Goal: Task Accomplishment & Management: Complete application form

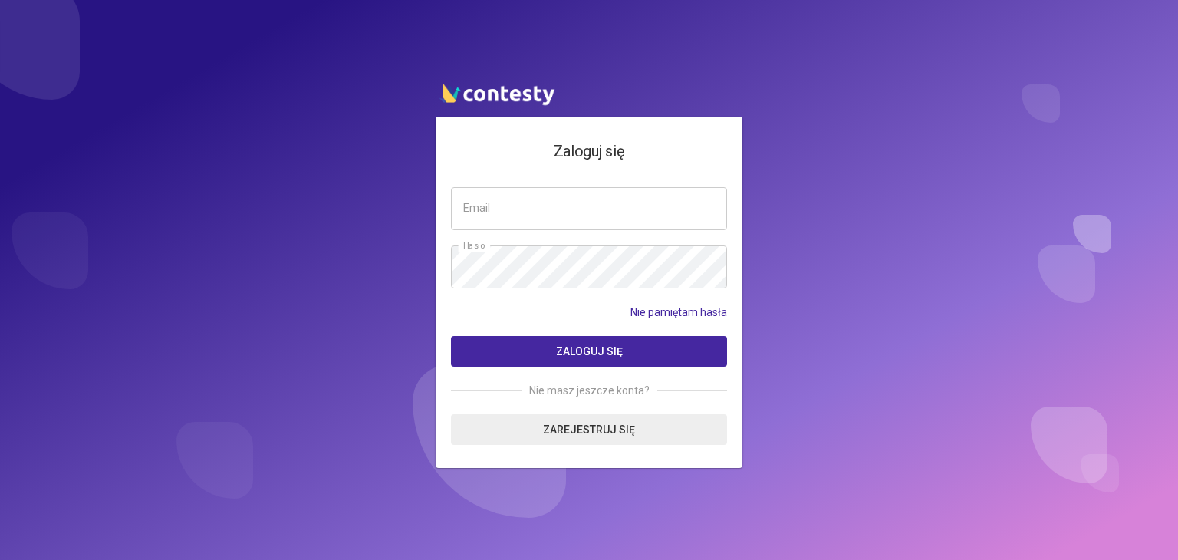
type input "**********"
click at [636, 338] on button "Zaloguj się" at bounding box center [589, 351] width 276 height 31
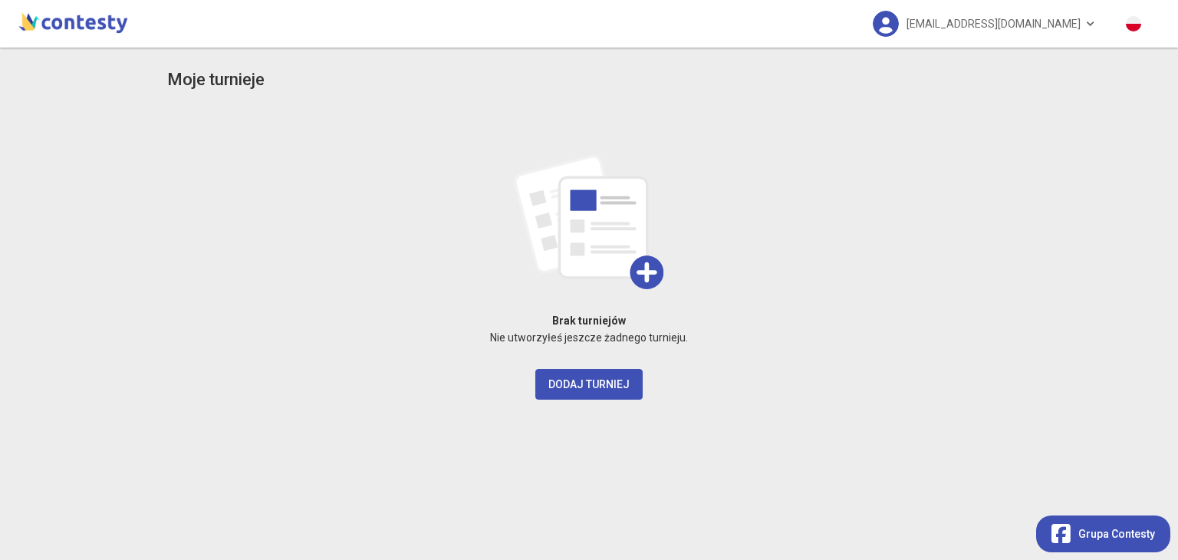
click at [225, 90] on h3 "Moje turnieje" at bounding box center [215, 80] width 97 height 27
click at [1032, 12] on span "annajurek161@gmail.com" at bounding box center [994, 24] width 174 height 32
click at [491, 10] on div "annajurek161@gmail.com" at bounding box center [696, 24] width 933 height 48
click at [55, 22] on img at bounding box center [73, 21] width 116 height 31
click at [899, 27] on img at bounding box center [886, 24] width 26 height 26
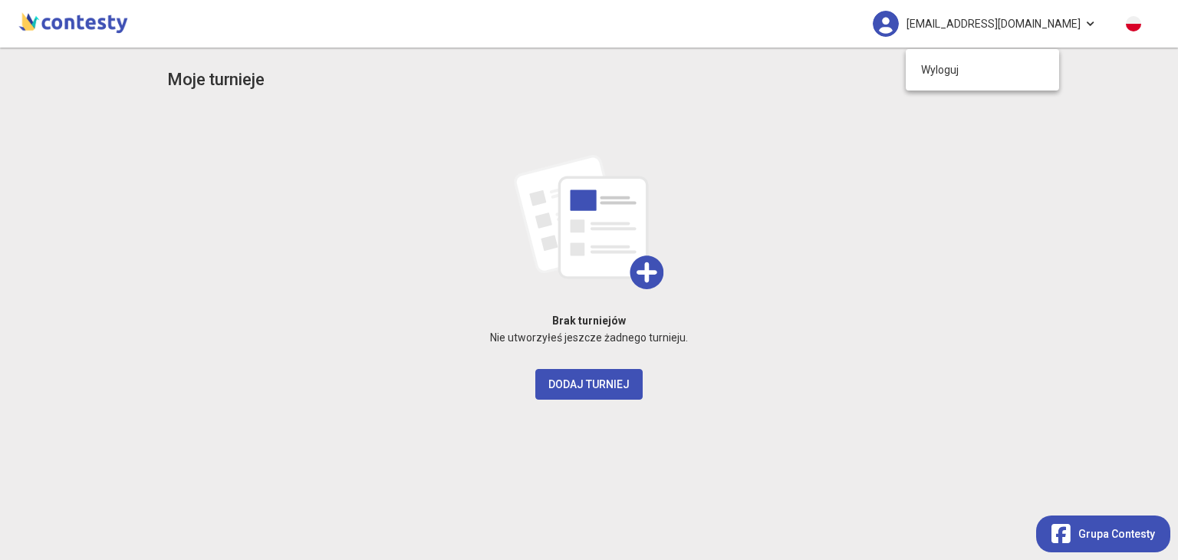
click at [1071, 20] on span "annajurek161@gmail.com" at bounding box center [994, 24] width 174 height 32
click at [1078, 21] on span "annajurek161@gmail.com" at bounding box center [994, 24] width 174 height 32
click at [80, 18] on img at bounding box center [73, 21] width 116 height 31
click at [219, 77] on h3 "Moje turnieje" at bounding box center [215, 80] width 97 height 27
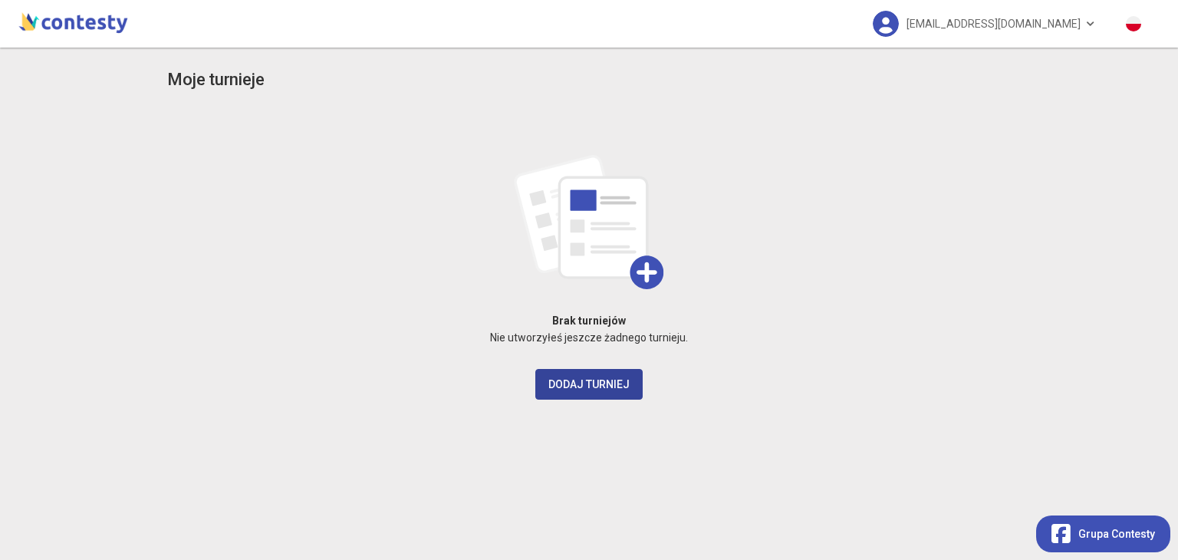
click at [578, 380] on button "Dodaj turniej" at bounding box center [588, 384] width 107 height 31
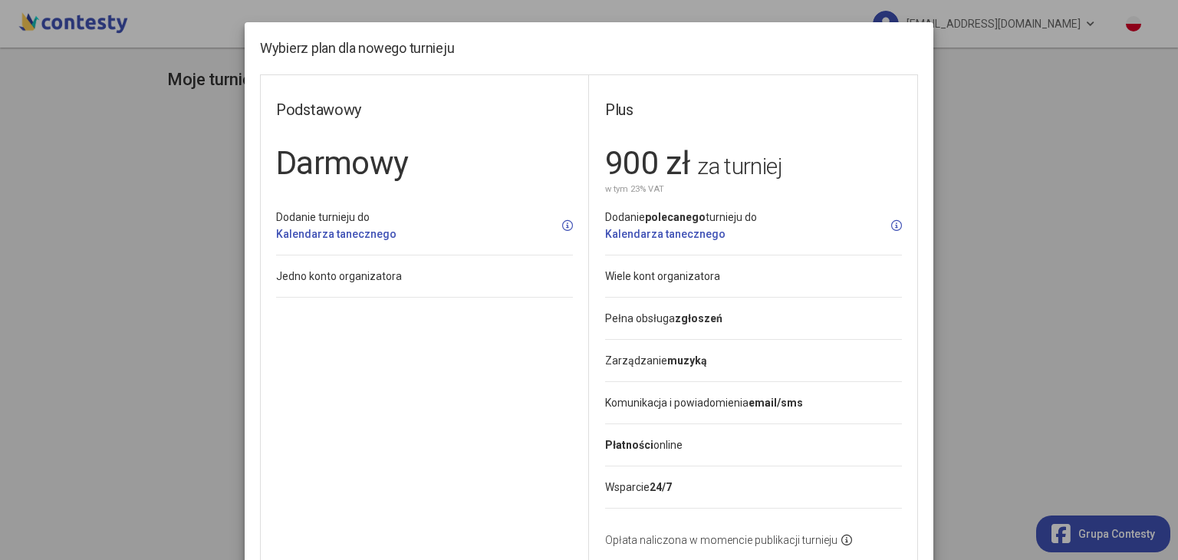
click at [1034, 94] on modal-container "Wybierz plan dla nowego turnieju Podstawowy Darmowy Dodanie turnieju do Kalenda…" at bounding box center [589, 280] width 1178 height 560
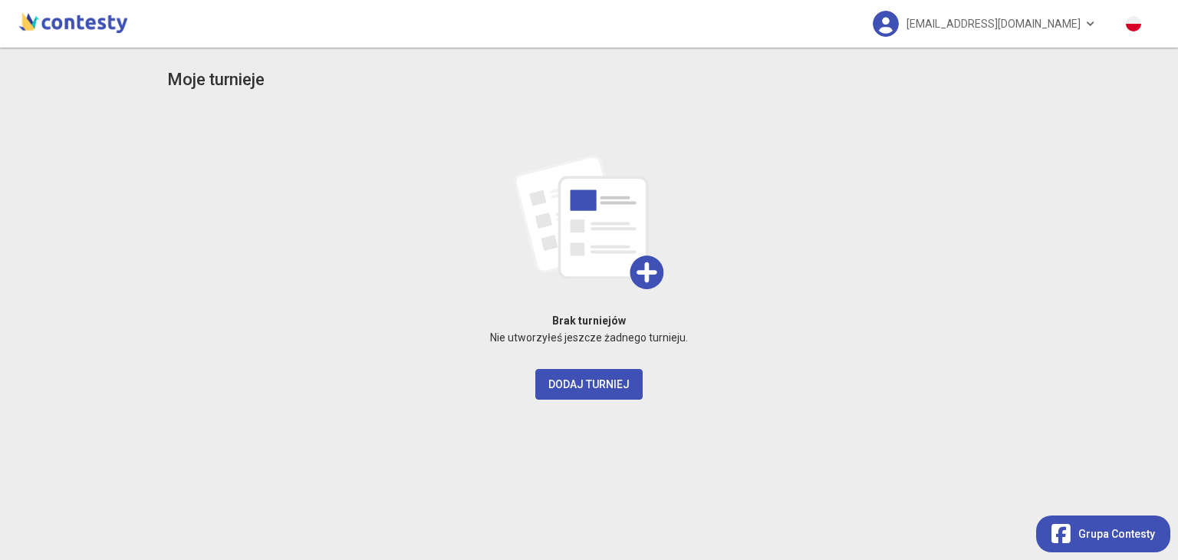
click at [80, 25] on img at bounding box center [73, 21] width 116 height 31
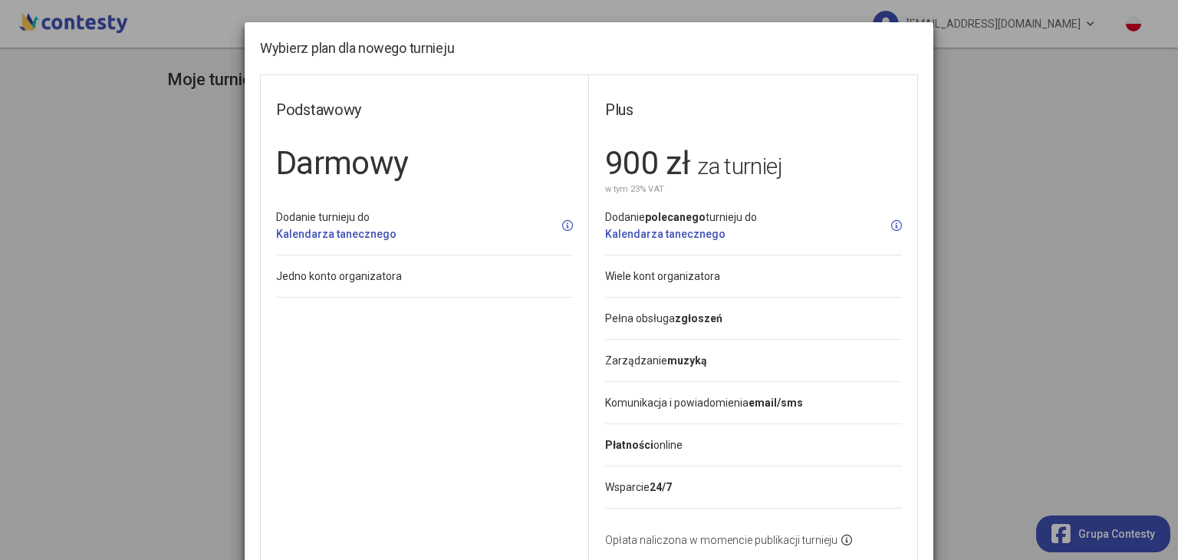
click at [976, 234] on modal-container "Wybierz plan dla nowego turnieju Podstawowy Darmowy Dodanie turnieju do Kalenda…" at bounding box center [589, 280] width 1178 height 560
click at [999, 292] on modal-container "Wybierz plan dla nowego turnieju Podstawowy Darmowy Dodanie turnieju do Kalenda…" at bounding box center [589, 280] width 1178 height 560
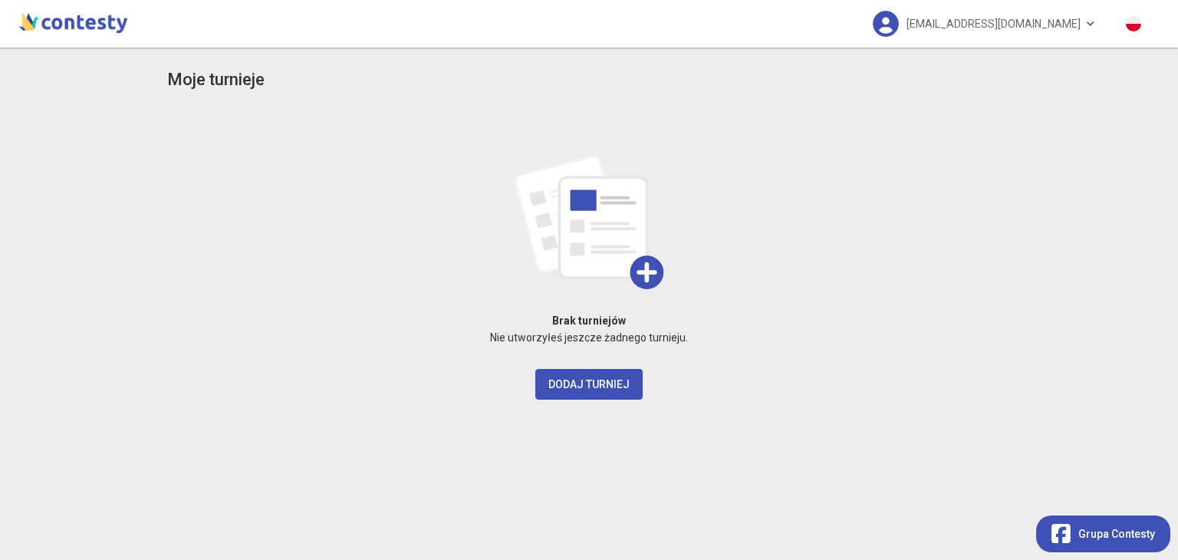
drag, startPoint x: 19, startPoint y: 100, endPoint x: 58, endPoint y: 17, distance: 92.3
click at [20, 99] on div "Moje turnieje Brak turniejów Nie utworzyłeś jeszcze żadnego turnieju. Dodaj tur…" at bounding box center [589, 304] width 1178 height 512
click at [80, 12] on img at bounding box center [73, 21] width 116 height 31
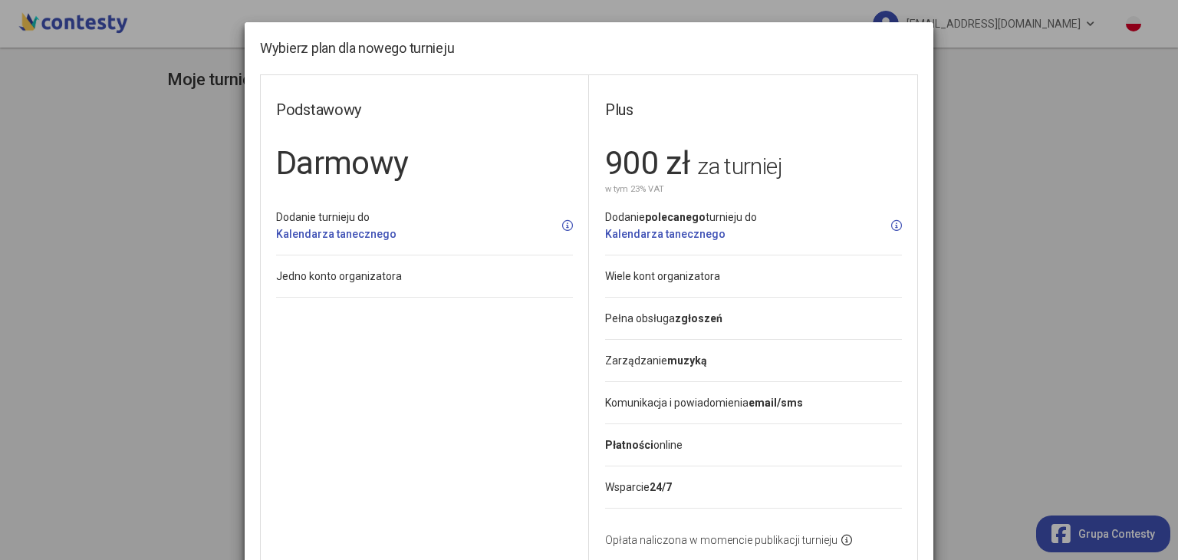
click at [83, 16] on modal-container "Wybierz plan dla nowego turnieju Podstawowy Darmowy Dodanie turnieju do Kalenda…" at bounding box center [589, 280] width 1178 height 560
click at [153, 130] on modal-container "Wybierz plan dla nowego turnieju Podstawowy Darmowy Dodanie turnieju do Kalenda…" at bounding box center [589, 280] width 1178 height 560
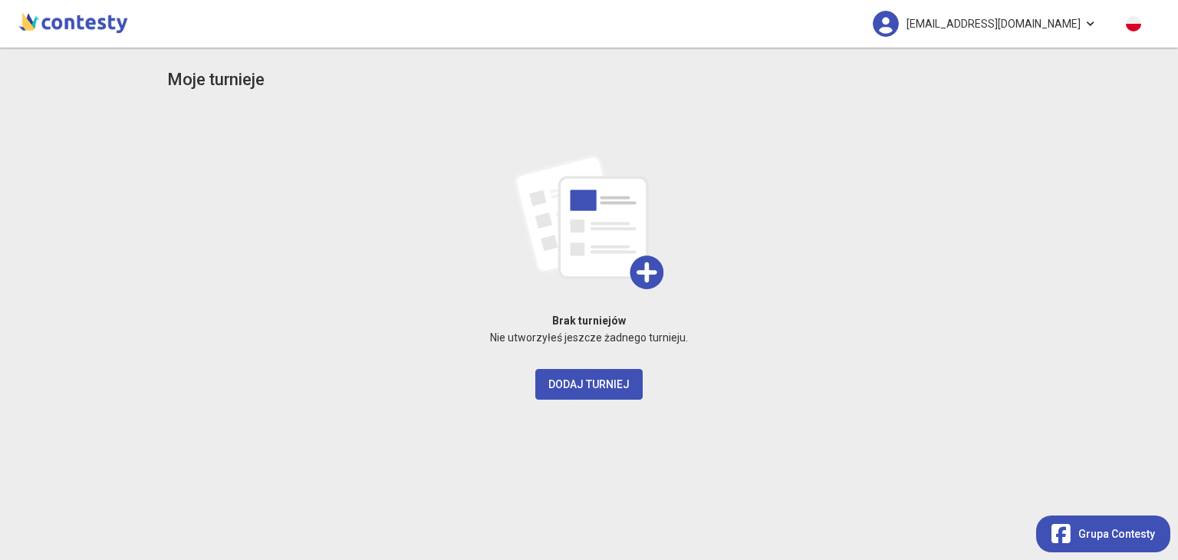
click at [962, 33] on span "annajurek161@gmail.com" at bounding box center [994, 24] width 174 height 32
click at [899, 21] on img at bounding box center [886, 24] width 26 height 26
click at [613, 397] on button "Dodaj turniej" at bounding box center [588, 384] width 107 height 31
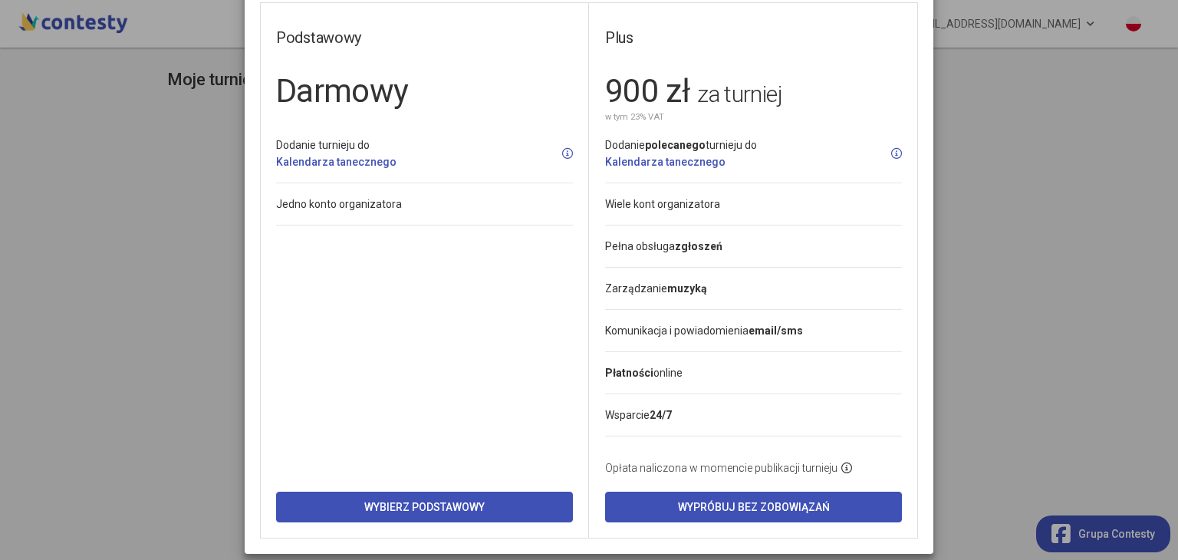
scroll to position [86, 0]
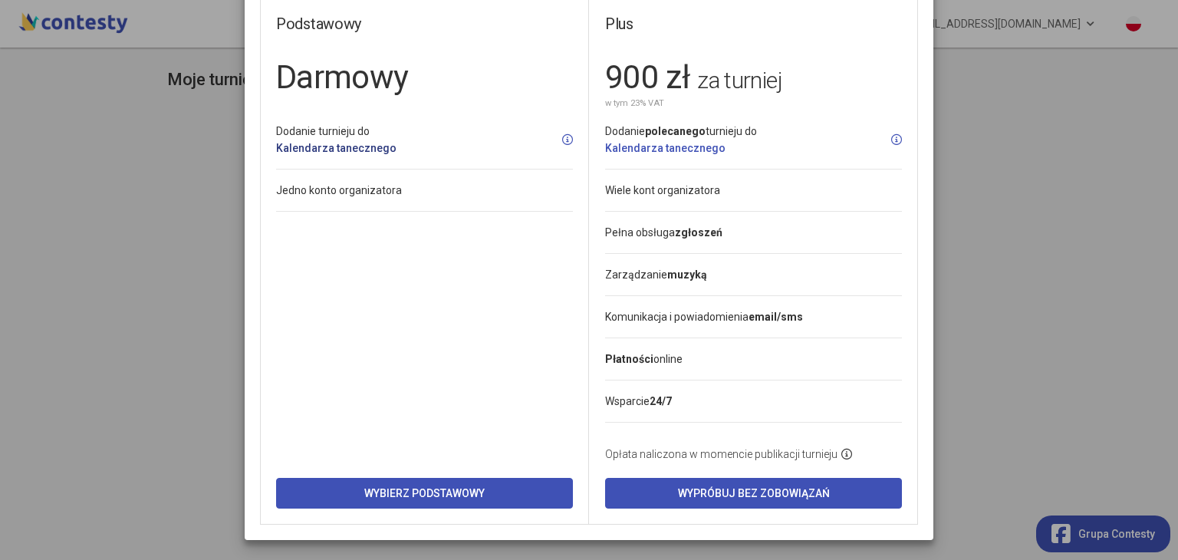
click at [353, 149] on link "Kalendarza tanecznego" at bounding box center [336, 148] width 120 height 12
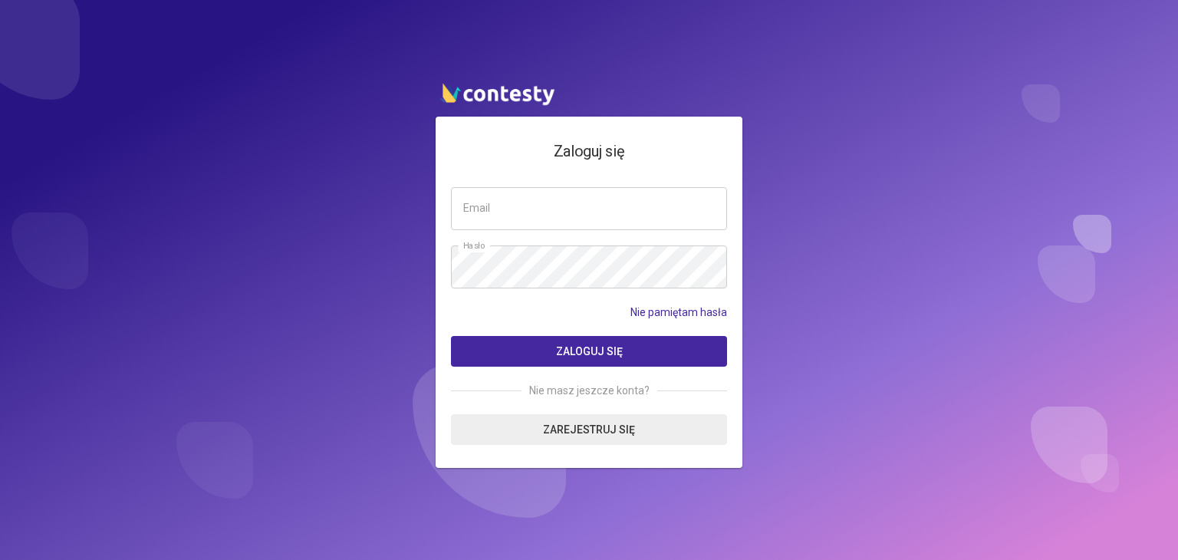
type input "**********"
click at [604, 351] on span "Zaloguj się" at bounding box center [589, 351] width 67 height 12
type input "**********"
click at [592, 354] on span "Zaloguj się" at bounding box center [589, 351] width 67 height 12
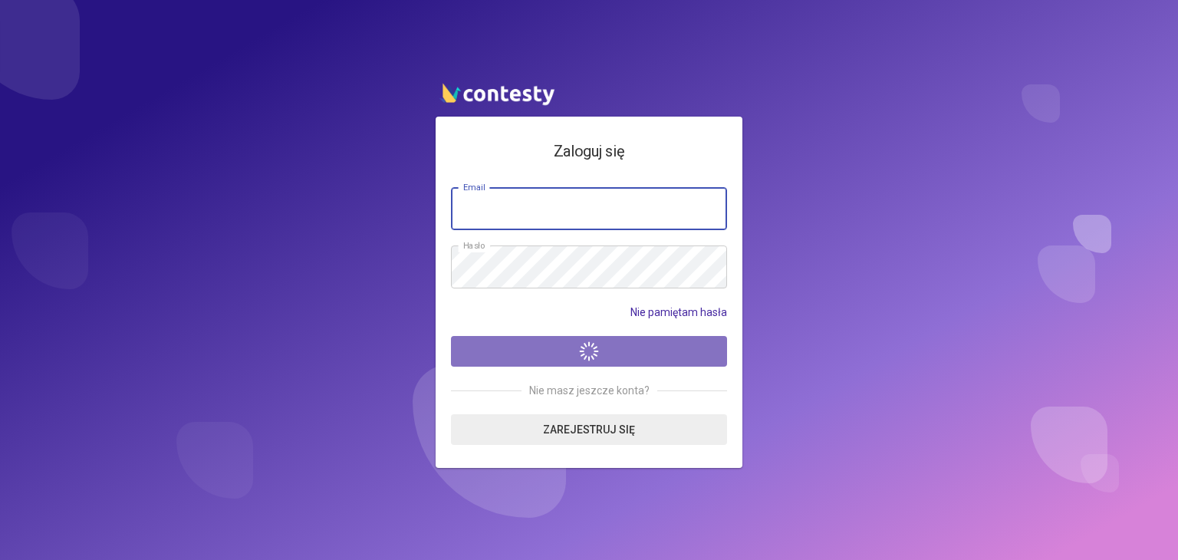
type input "**********"
